Goal: Task Accomplishment & Management: Use online tool/utility

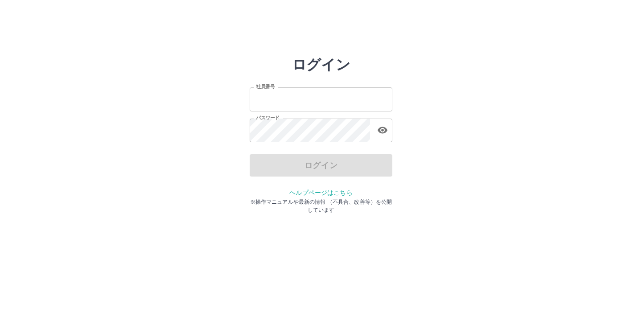
type input "*******"
click at [307, 164] on div "ログイン" at bounding box center [321, 165] width 143 height 22
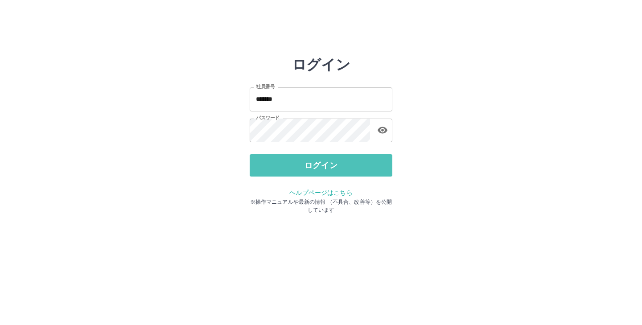
click at [307, 164] on button "ログイン" at bounding box center [321, 165] width 143 height 22
